Goal: Information Seeking & Learning: Learn about a topic

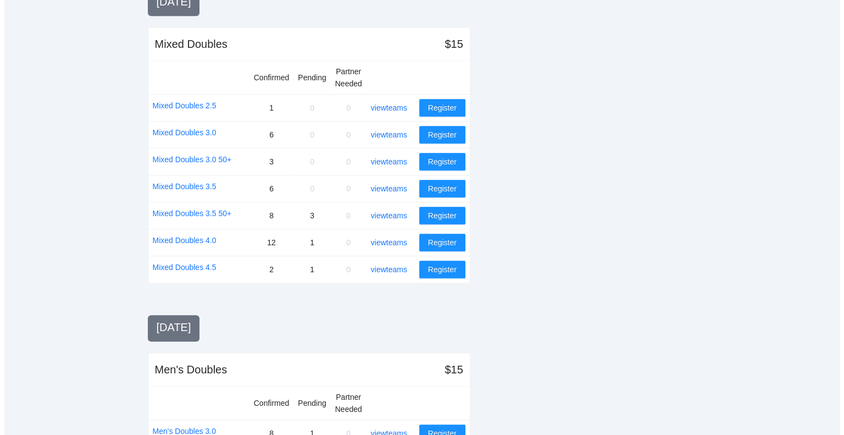
scroll to position [733, 0]
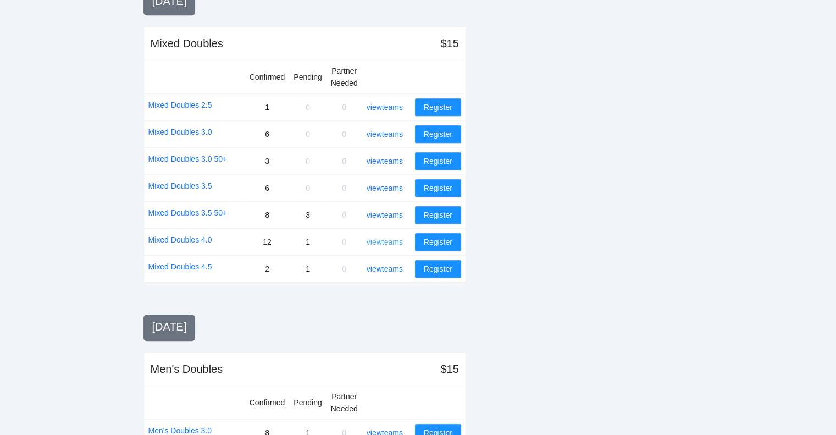
click at [388, 238] on link "view teams" at bounding box center [384, 241] width 36 height 9
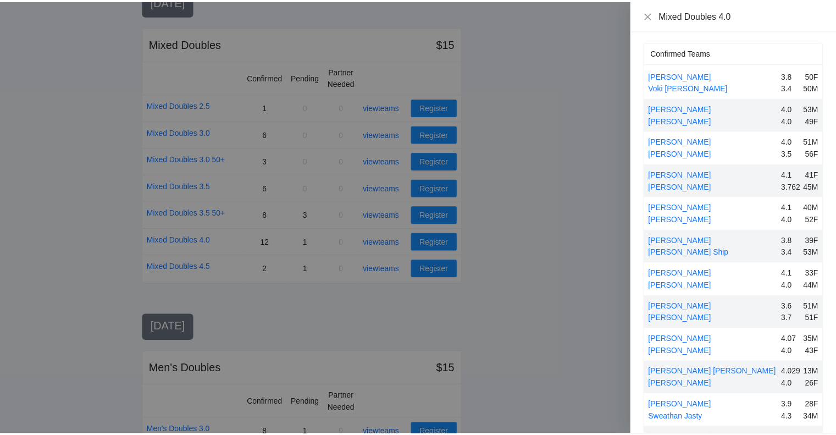
scroll to position [0, 0]
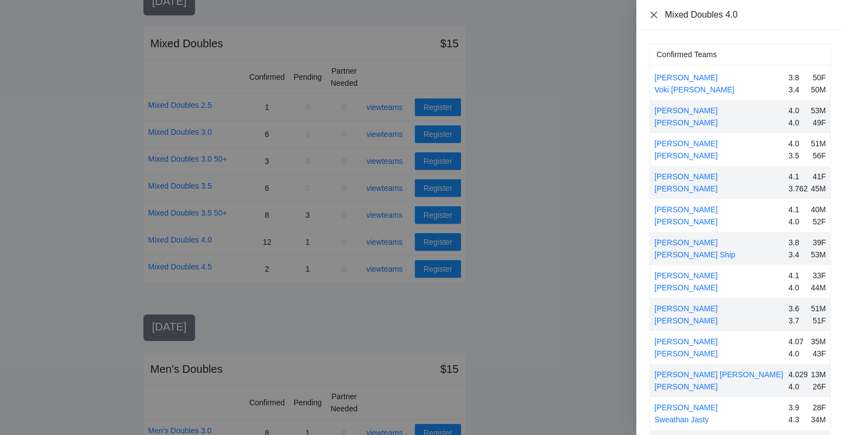
click at [653, 15] on icon "close" at bounding box center [653, 14] width 9 height 9
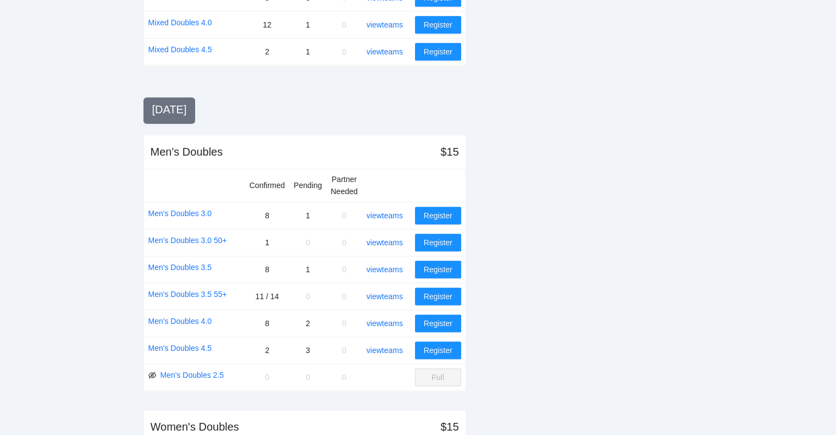
scroll to position [949, 0]
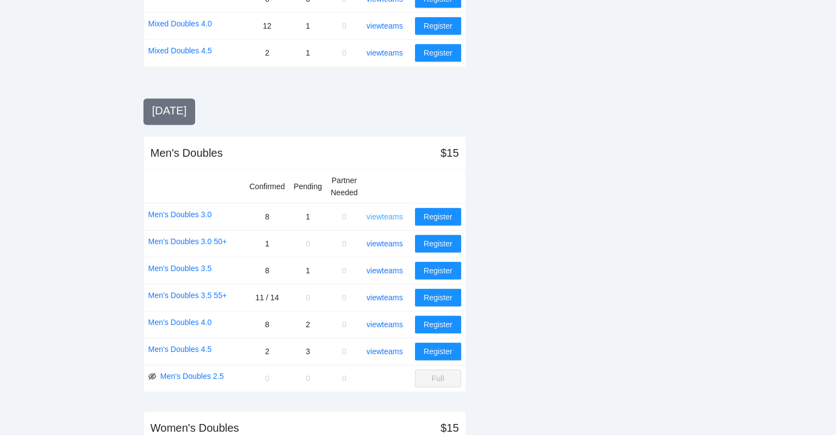
click at [387, 213] on link "view teams" at bounding box center [384, 216] width 36 height 9
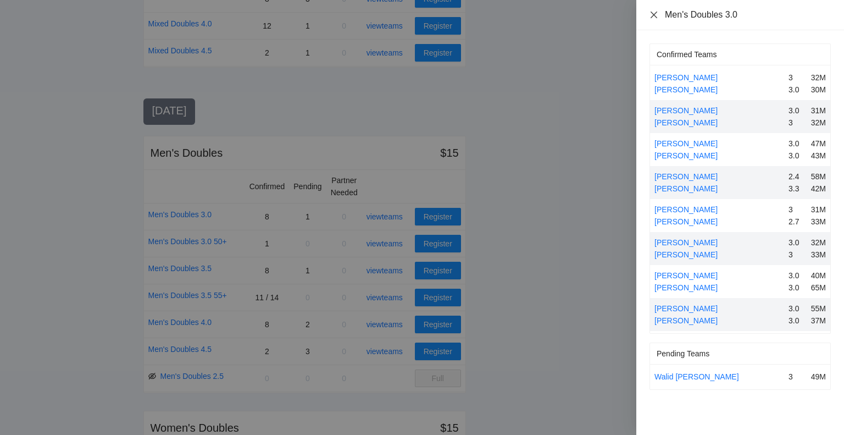
click at [653, 17] on icon "close" at bounding box center [653, 14] width 9 height 9
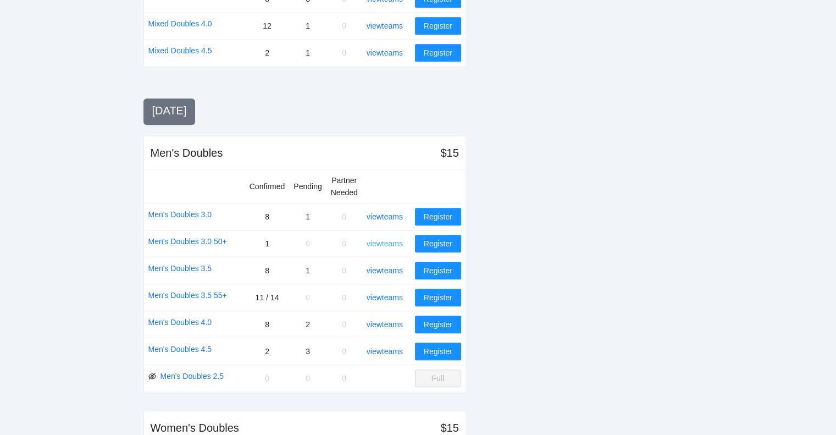
click at [391, 239] on link "view teams" at bounding box center [384, 243] width 36 height 9
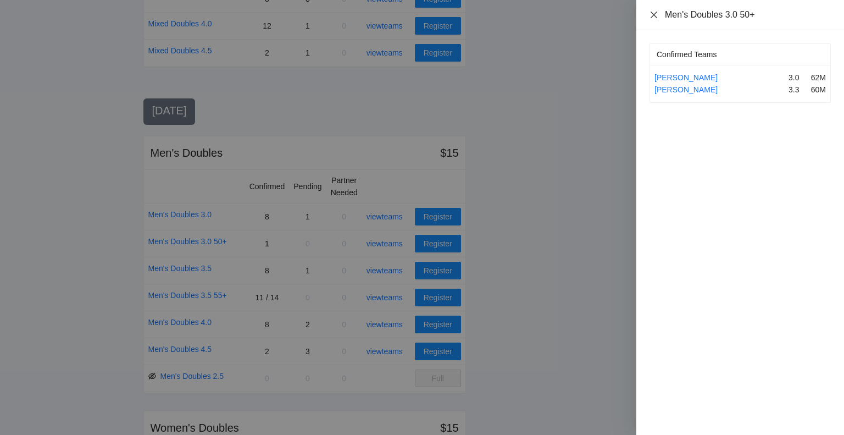
click at [651, 16] on icon "close" at bounding box center [653, 14] width 9 height 9
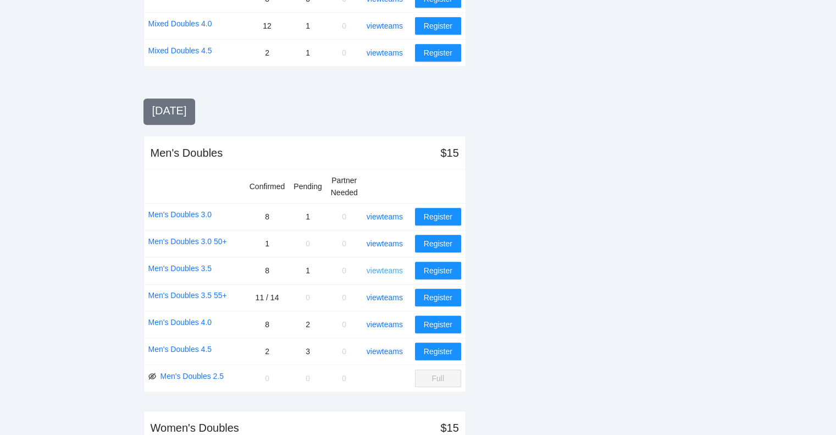
click at [383, 268] on link "view teams" at bounding box center [384, 270] width 36 height 9
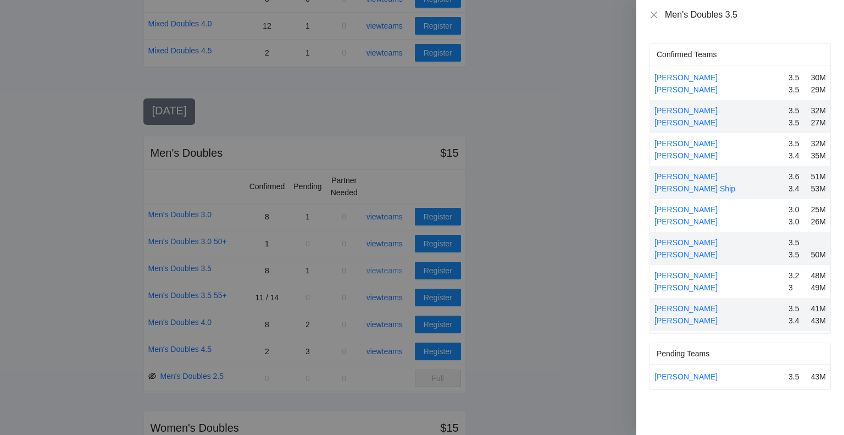
click at [383, 268] on div at bounding box center [422, 217] width 844 height 435
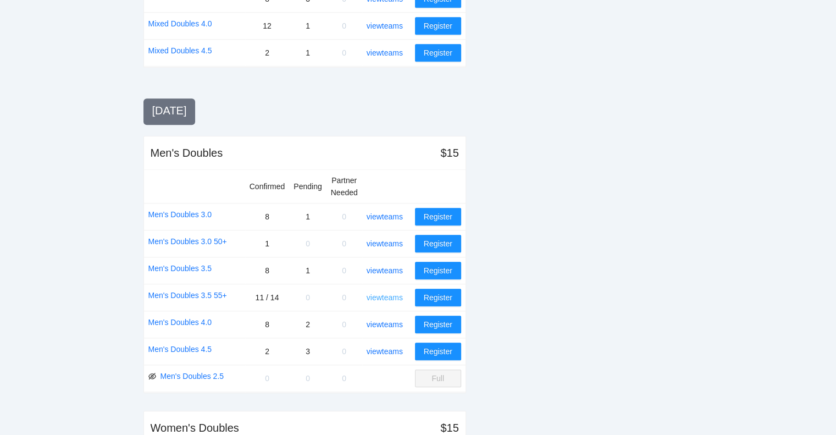
click at [383, 293] on link "view teams" at bounding box center [384, 297] width 36 height 9
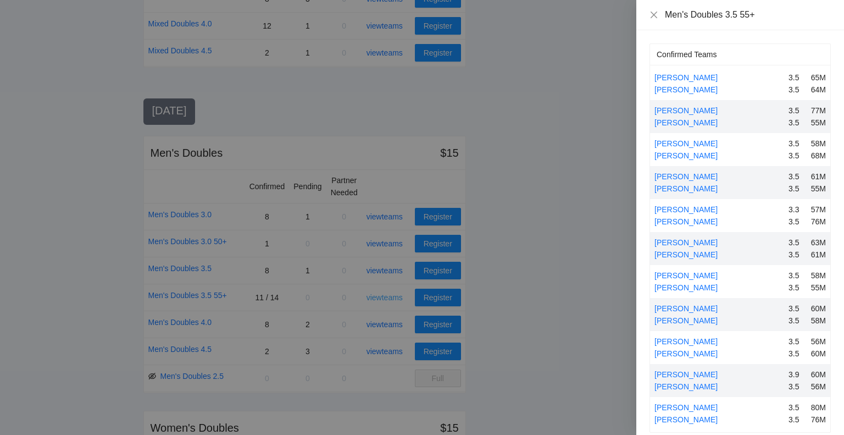
click at [383, 289] on div at bounding box center [422, 217] width 844 height 435
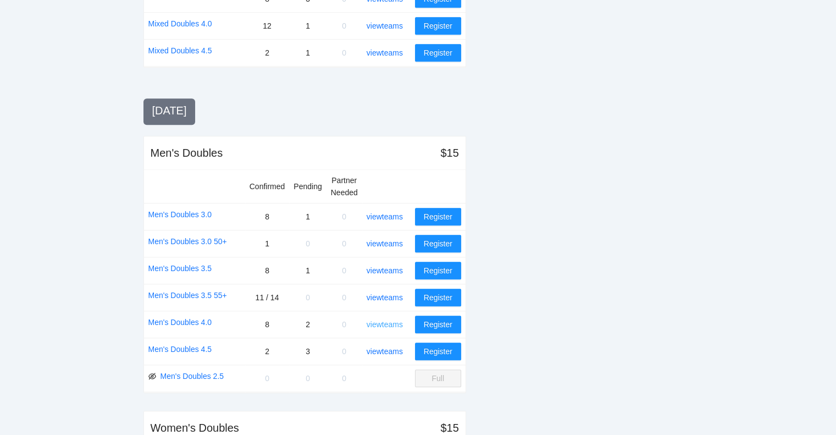
click at [386, 320] on link "view teams" at bounding box center [384, 324] width 36 height 9
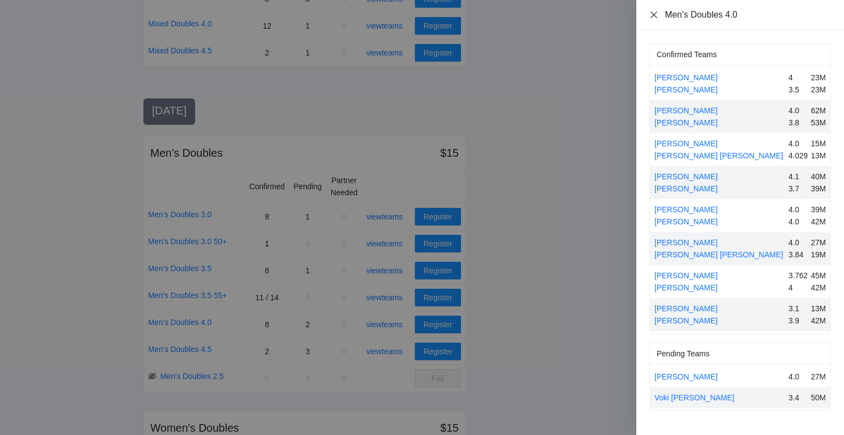
click at [654, 18] on icon "close" at bounding box center [653, 14] width 9 height 9
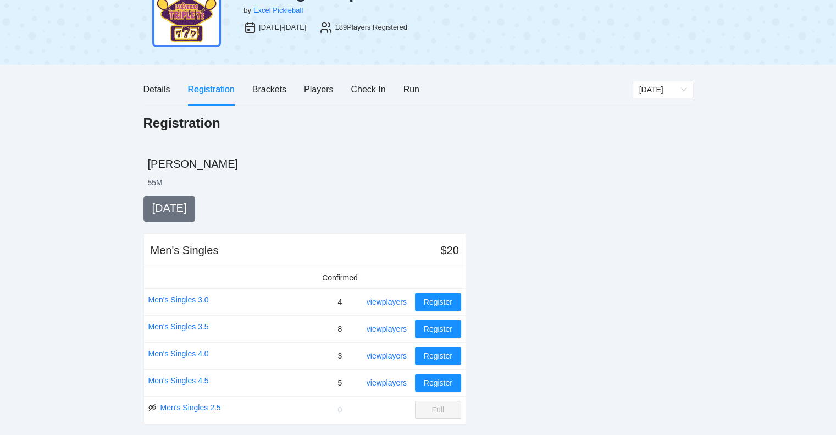
scroll to position [0, 0]
